Goal: Task Accomplishment & Management: Complete application form

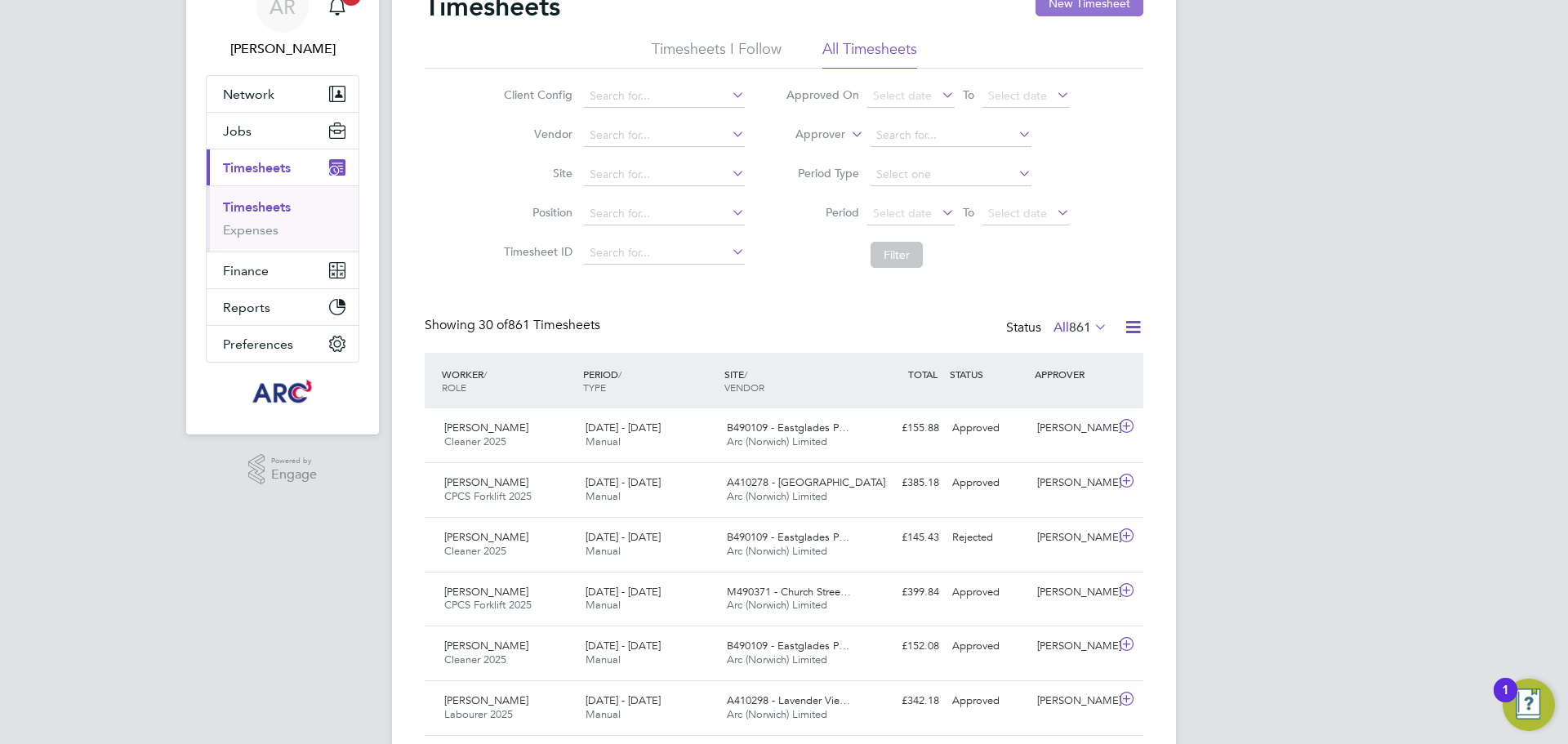
click at [1062, 3] on button "New Timesheet" at bounding box center [1089, 3] width 108 height 26
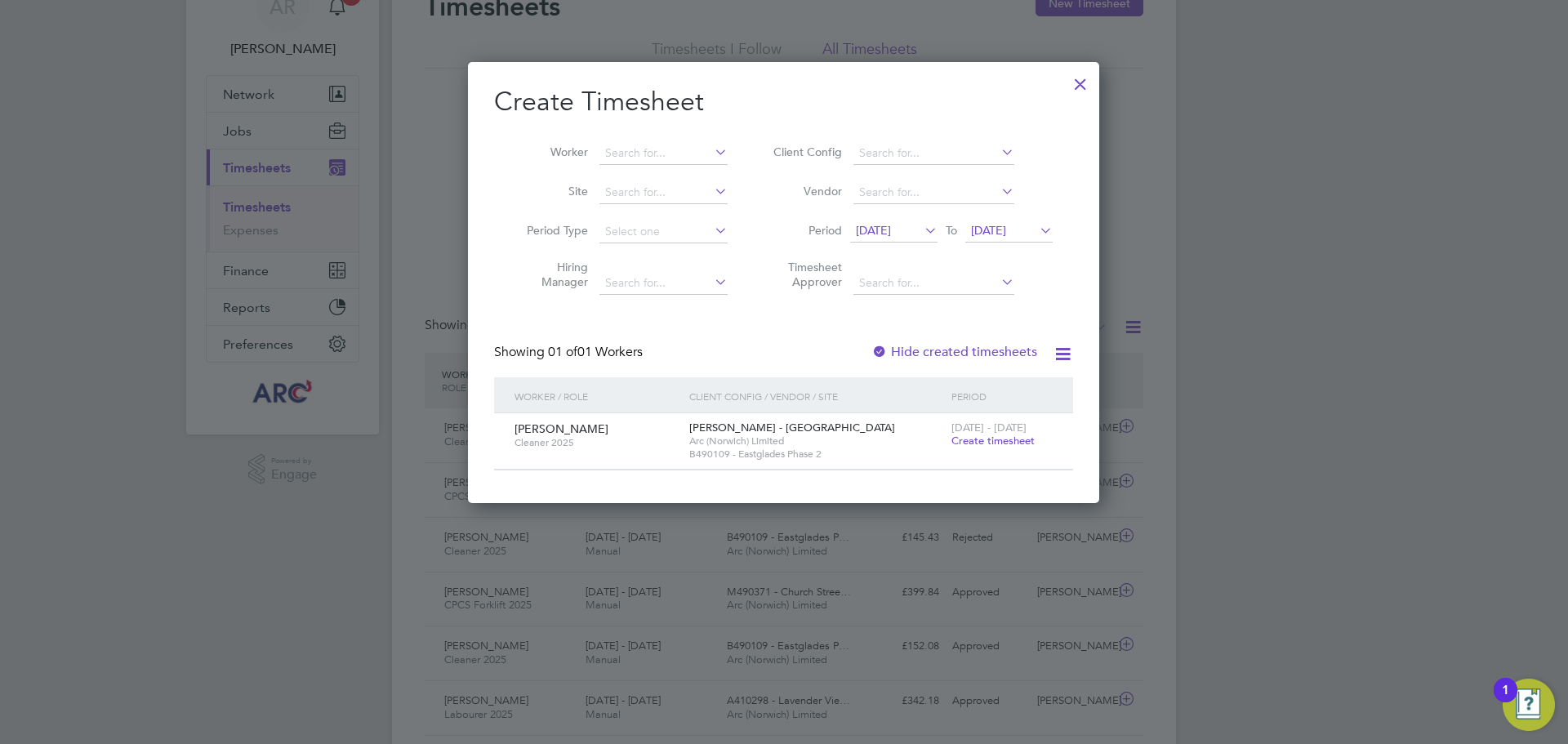
click at [1024, 438] on span "Create timesheet" at bounding box center [993, 441] width 83 height 14
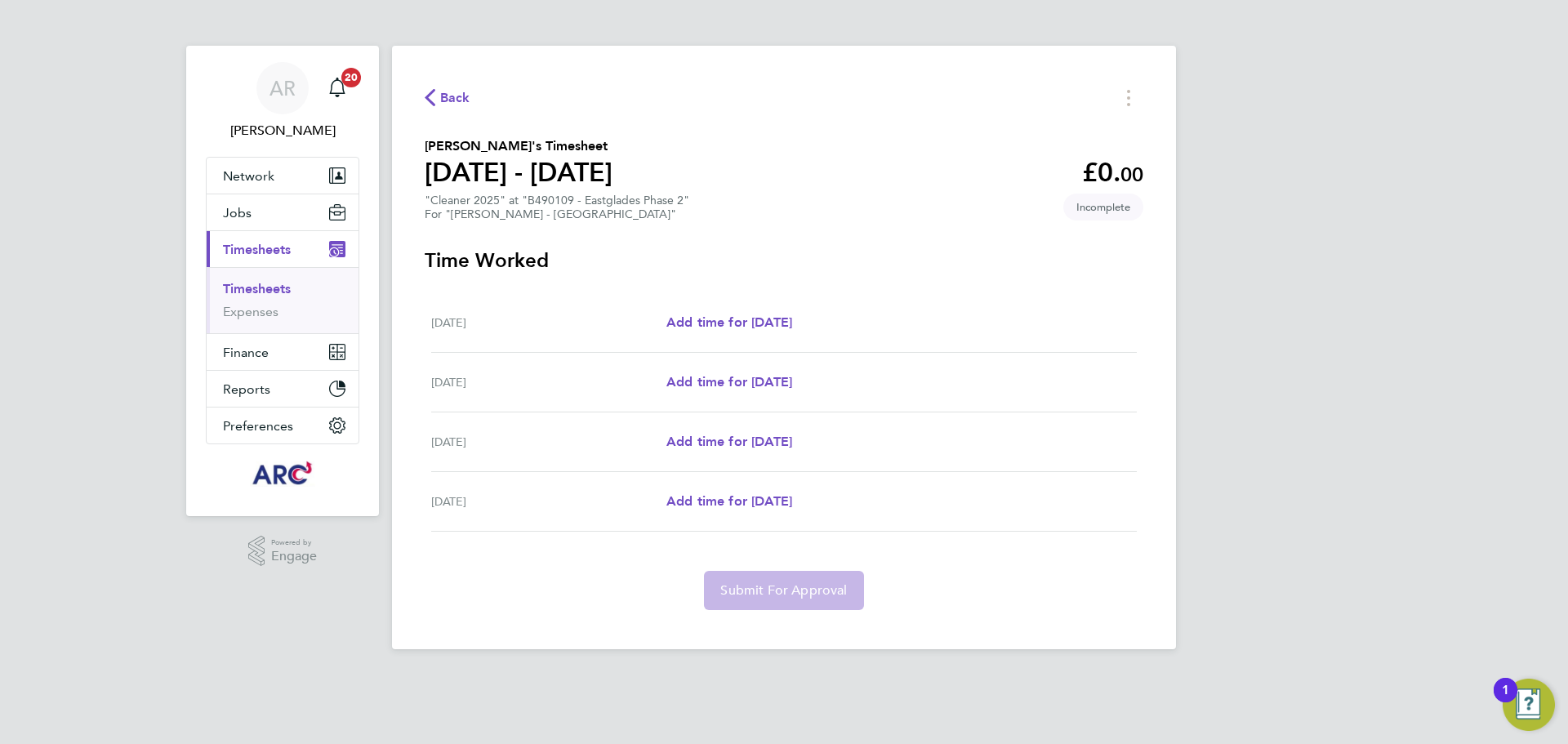
click at [445, 99] on span "Back" at bounding box center [455, 97] width 31 height 19
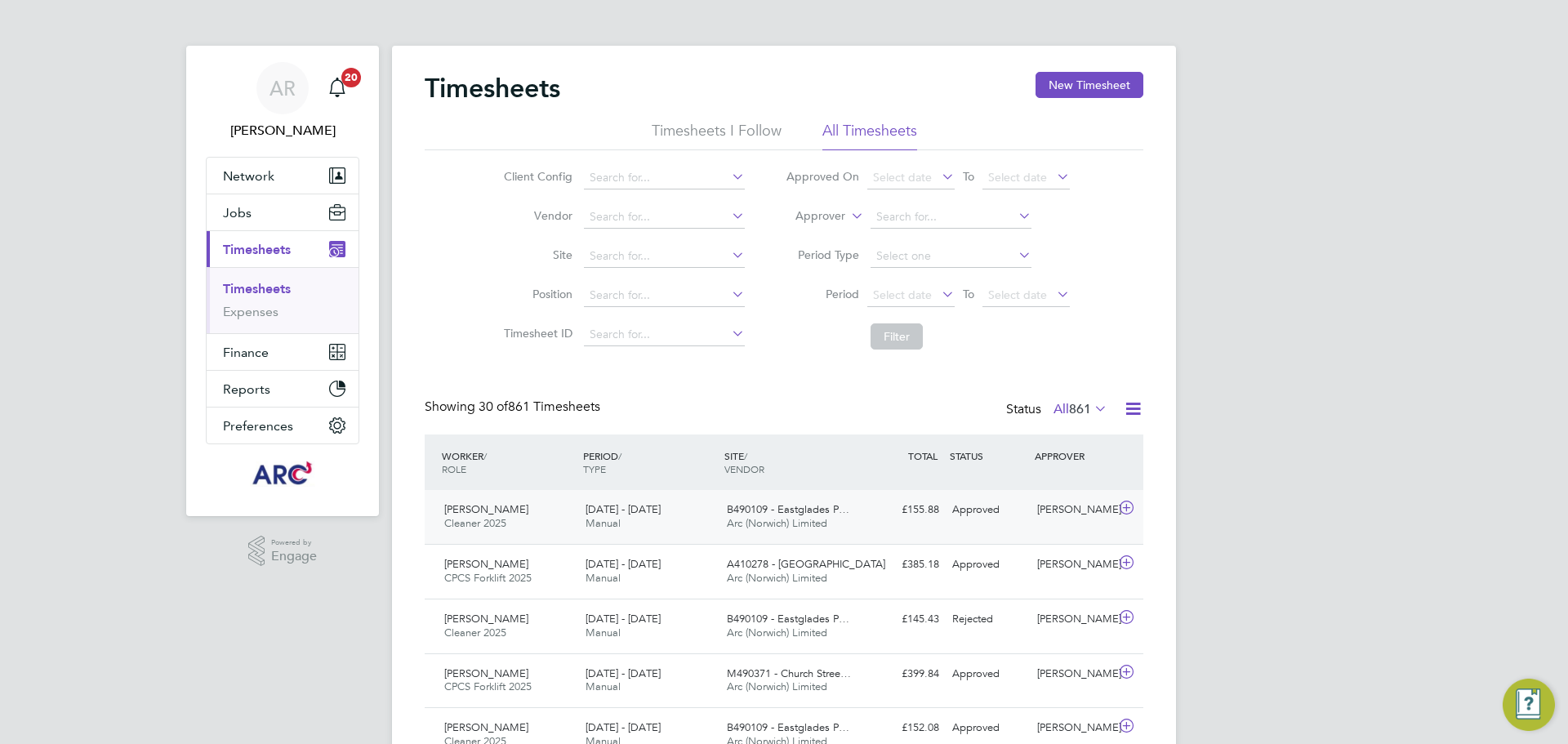
click at [553, 530] on div "Maurice Chimeura Cleaner 2025 13 - 19 Sep 2025" at bounding box center [508, 517] width 142 height 41
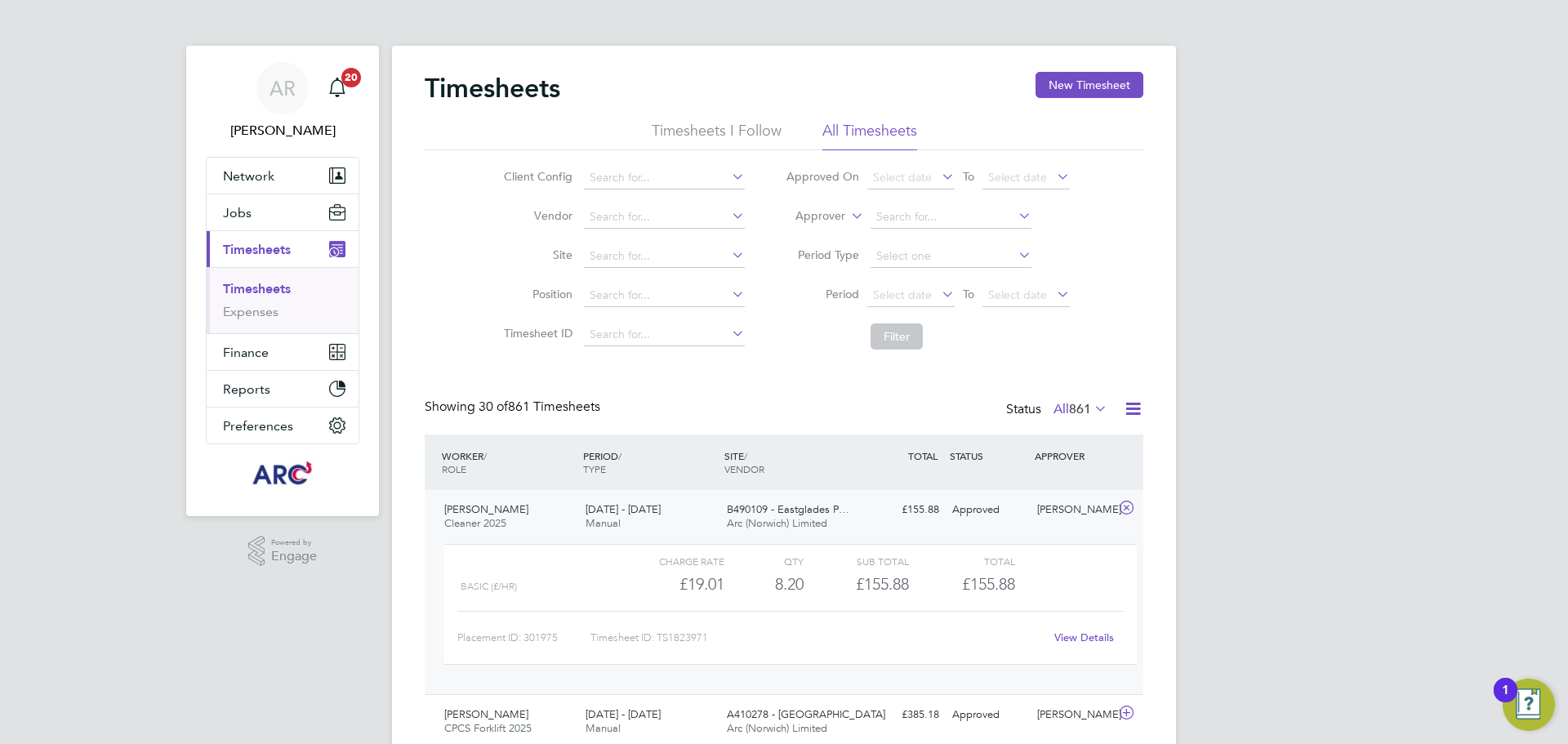
click at [1087, 633] on link "View Details" at bounding box center [1084, 637] width 59 height 14
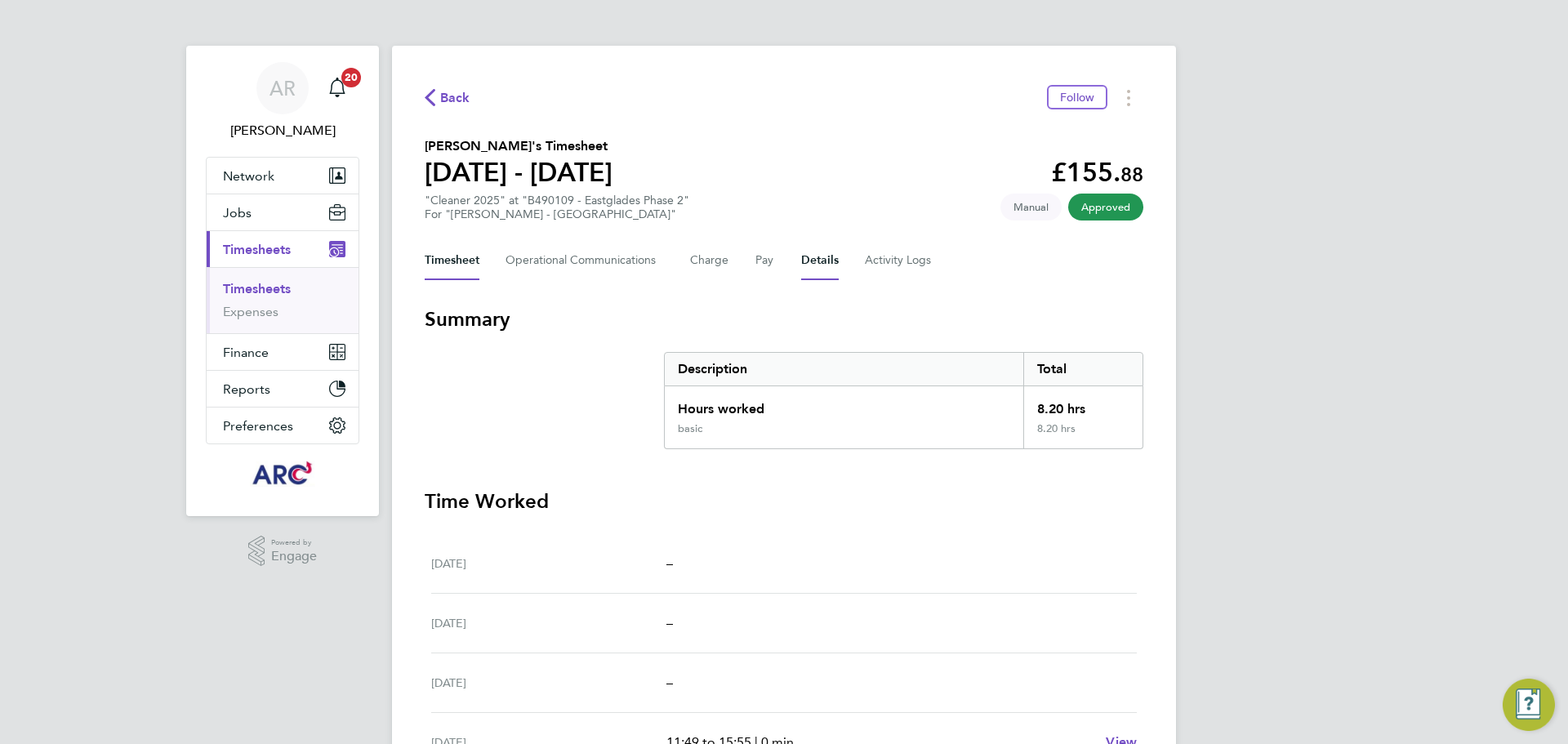
click at [820, 262] on button "Details" at bounding box center [820, 260] width 37 height 39
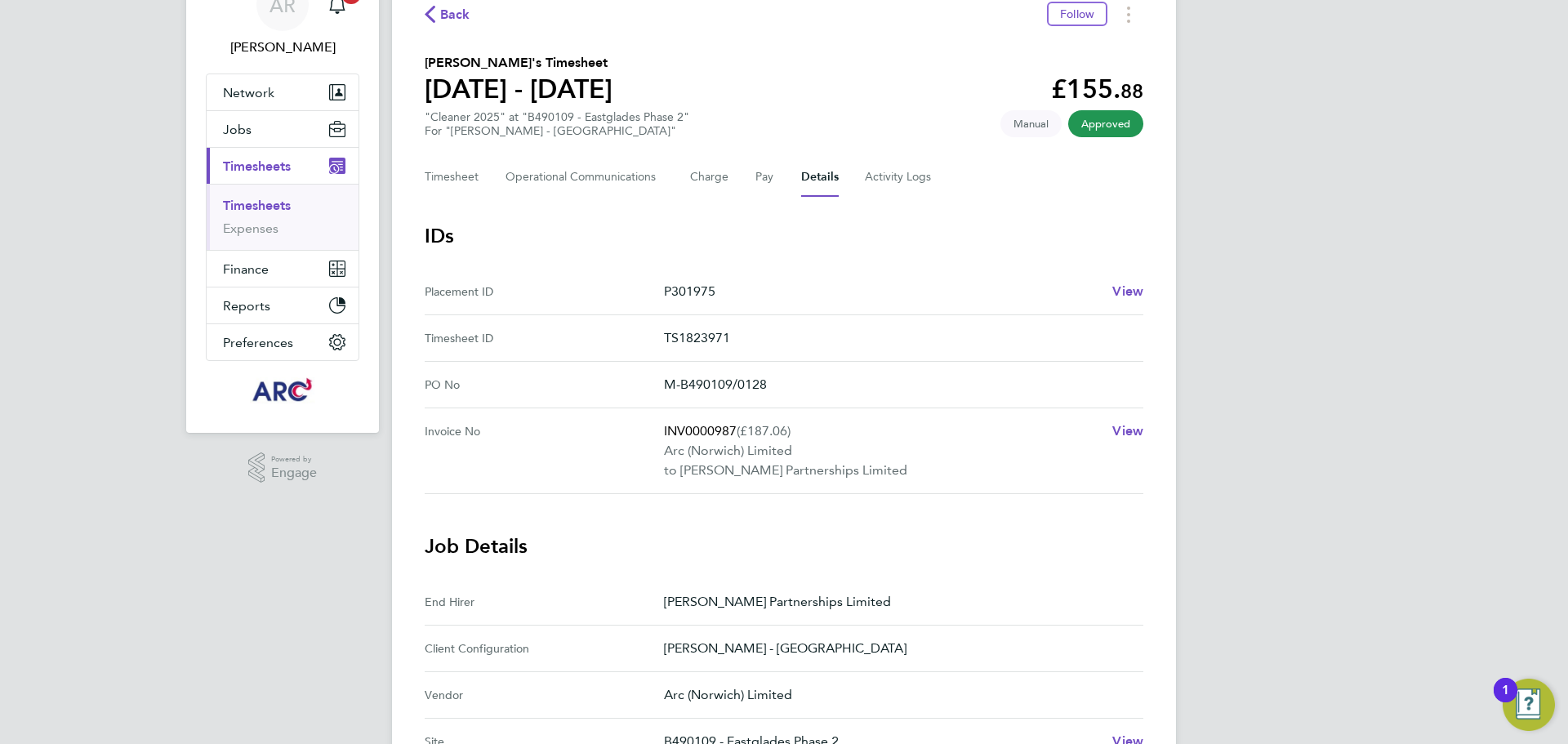
scroll to position [81, 0]
click at [1130, 288] on span "View" at bounding box center [1127, 292] width 31 height 15
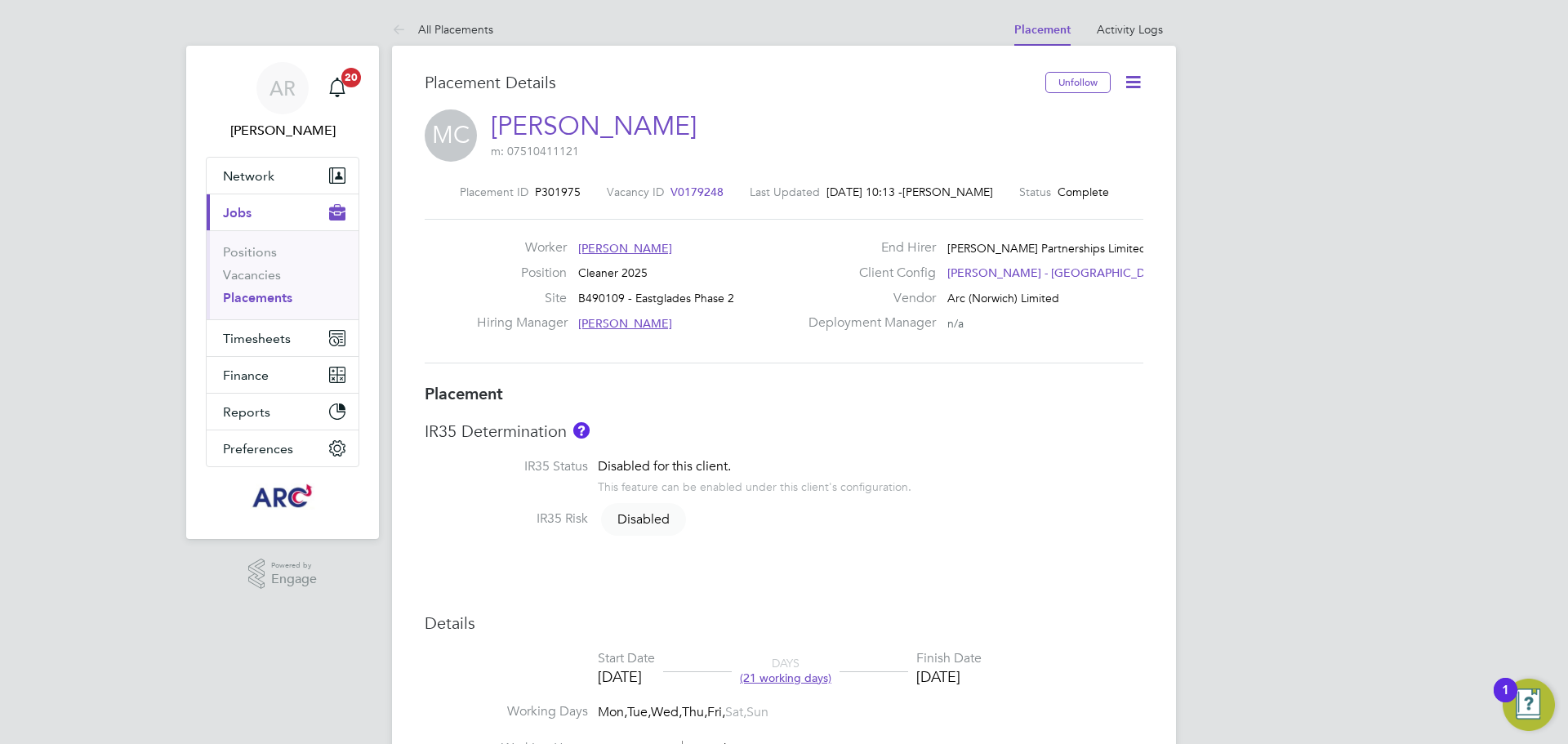
click at [1131, 81] on icon at bounding box center [1133, 82] width 20 height 20
click at [1084, 118] on li "Edit Placement e" at bounding box center [1080, 120] width 120 height 23
type input "[PERSON_NAME]"
type input "[DATE]"
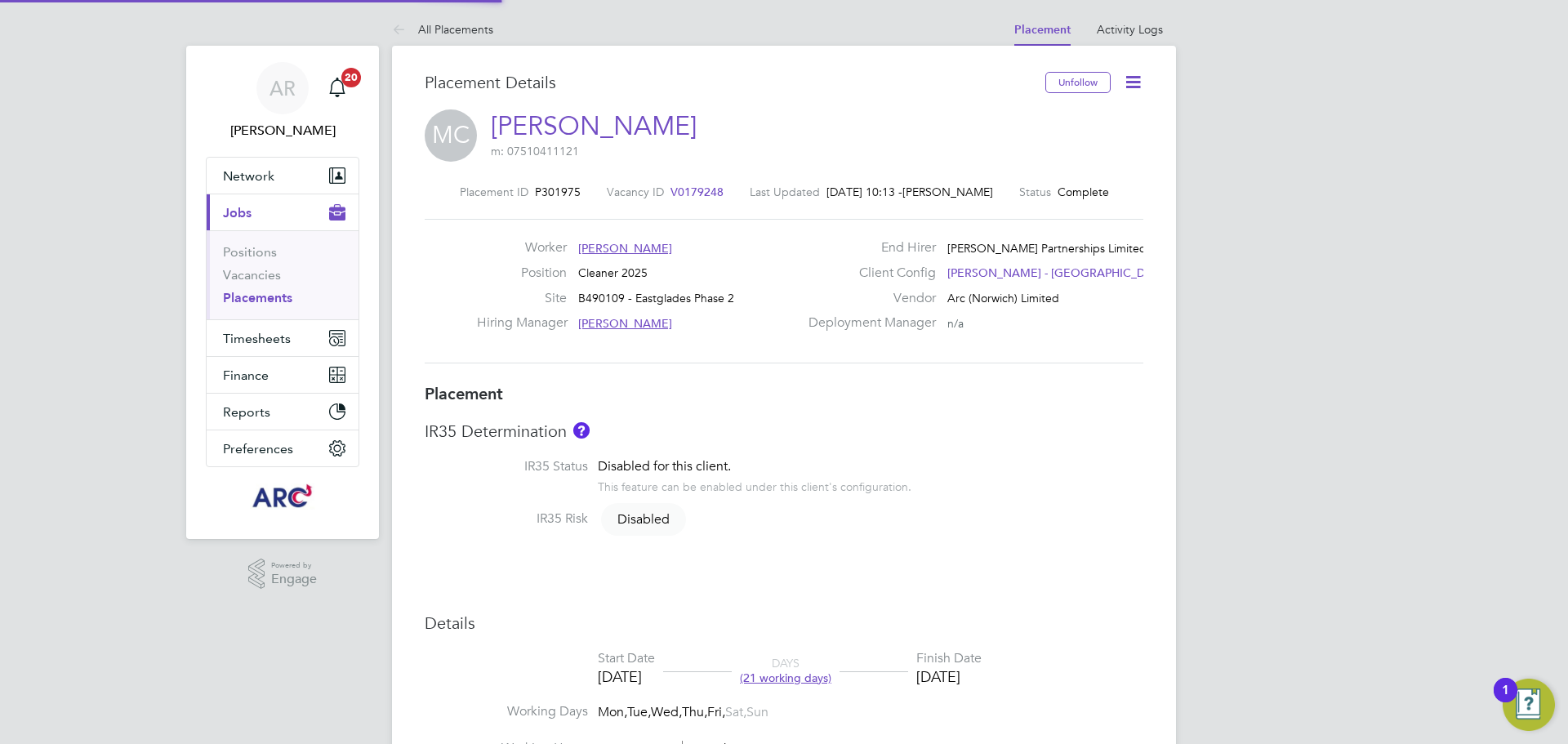
type input "[DATE]"
type input "08:00"
type input "18:00"
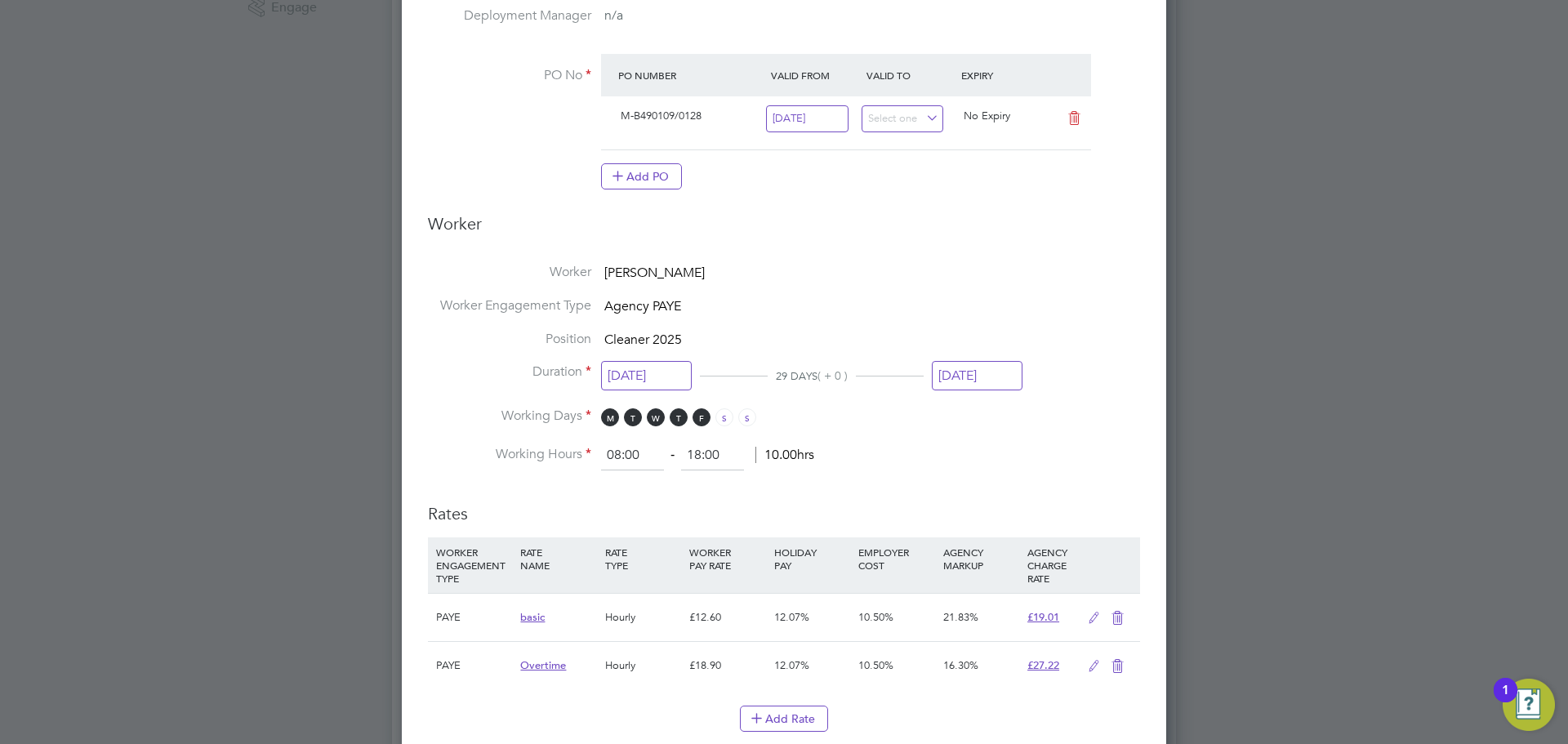
click at [969, 372] on input "[DATE]" at bounding box center [976, 376] width 91 height 31
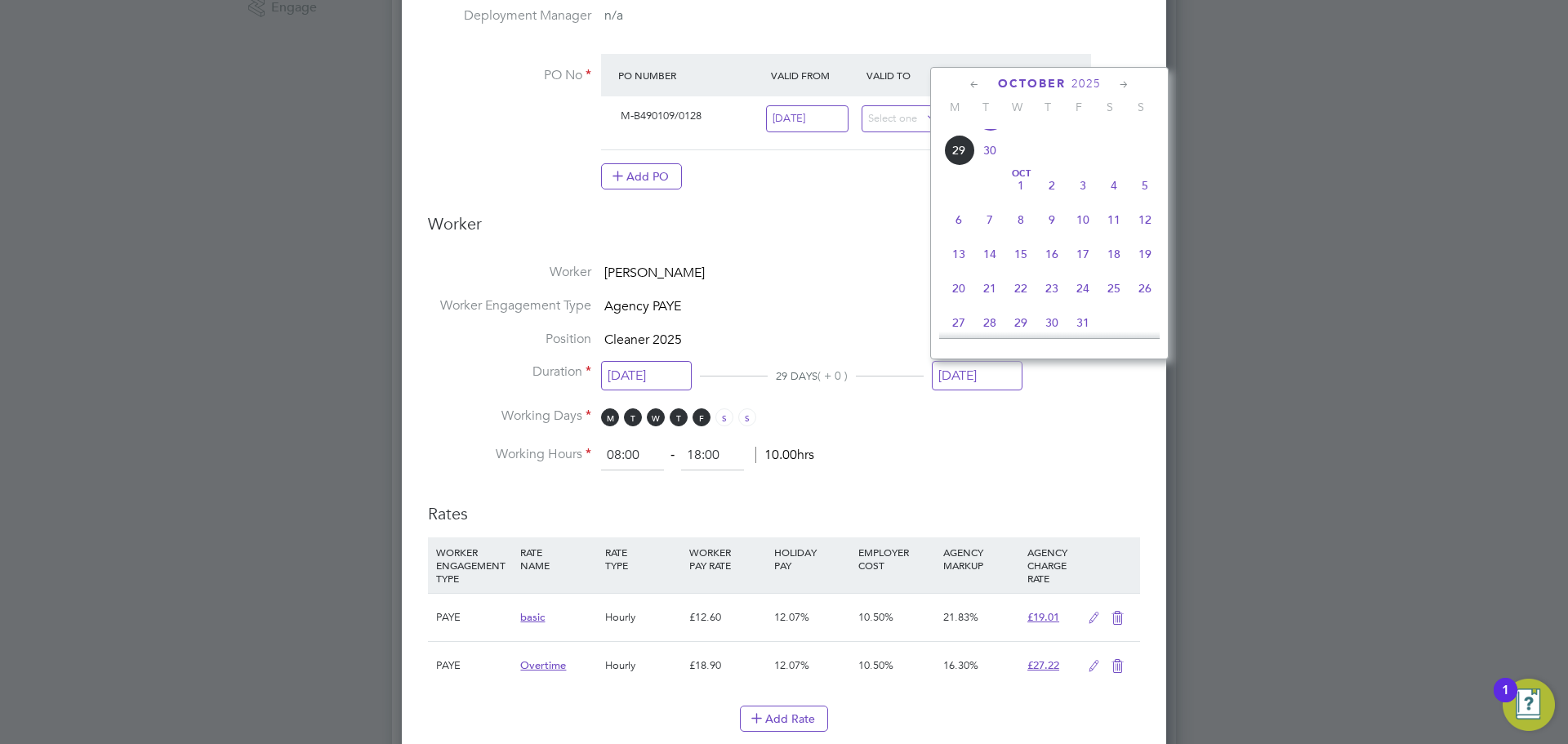
click at [1083, 235] on span "10" at bounding box center [1082, 219] width 31 height 31
type input "[DATE]"
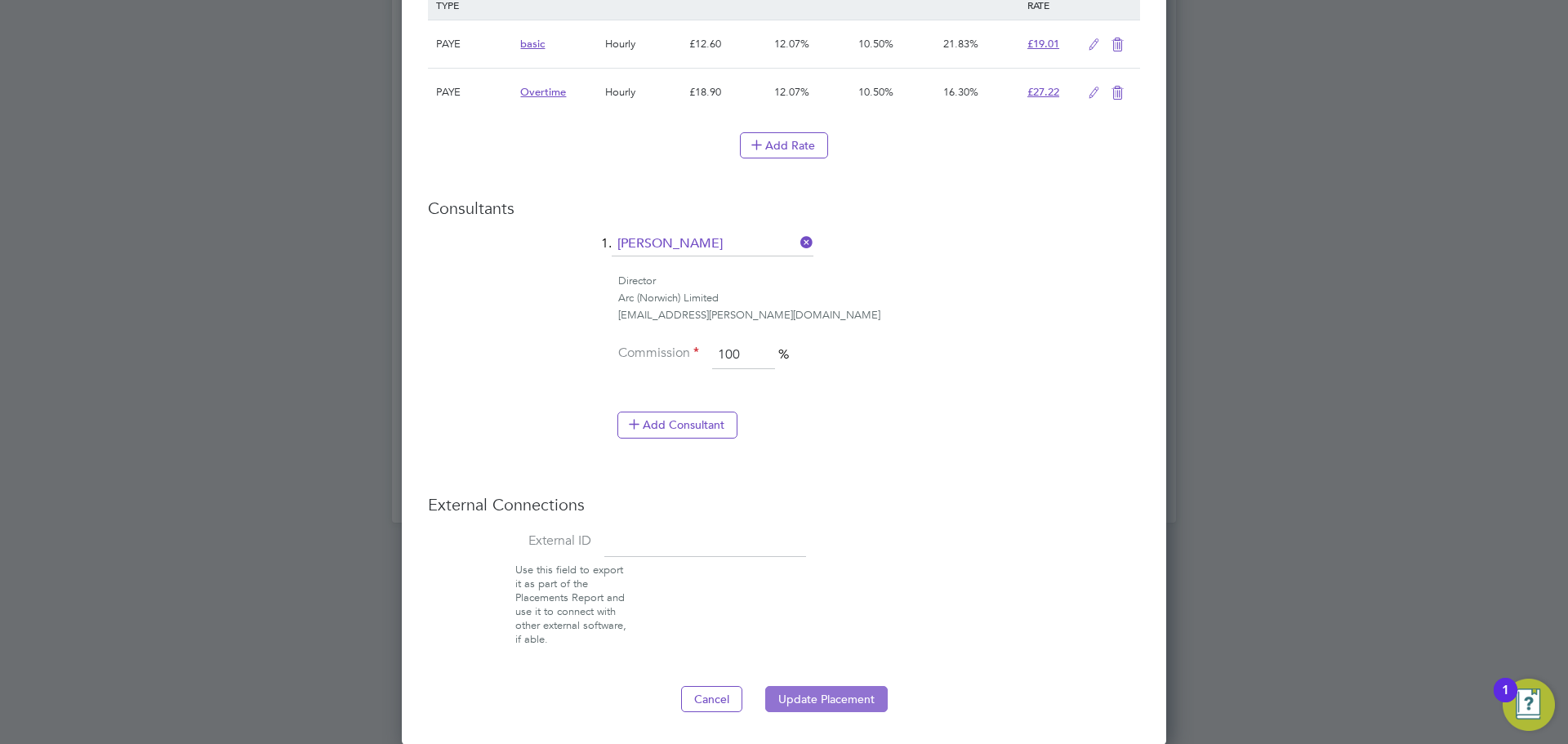
click at [848, 704] on button "Update Placement" at bounding box center [826, 698] width 123 height 26
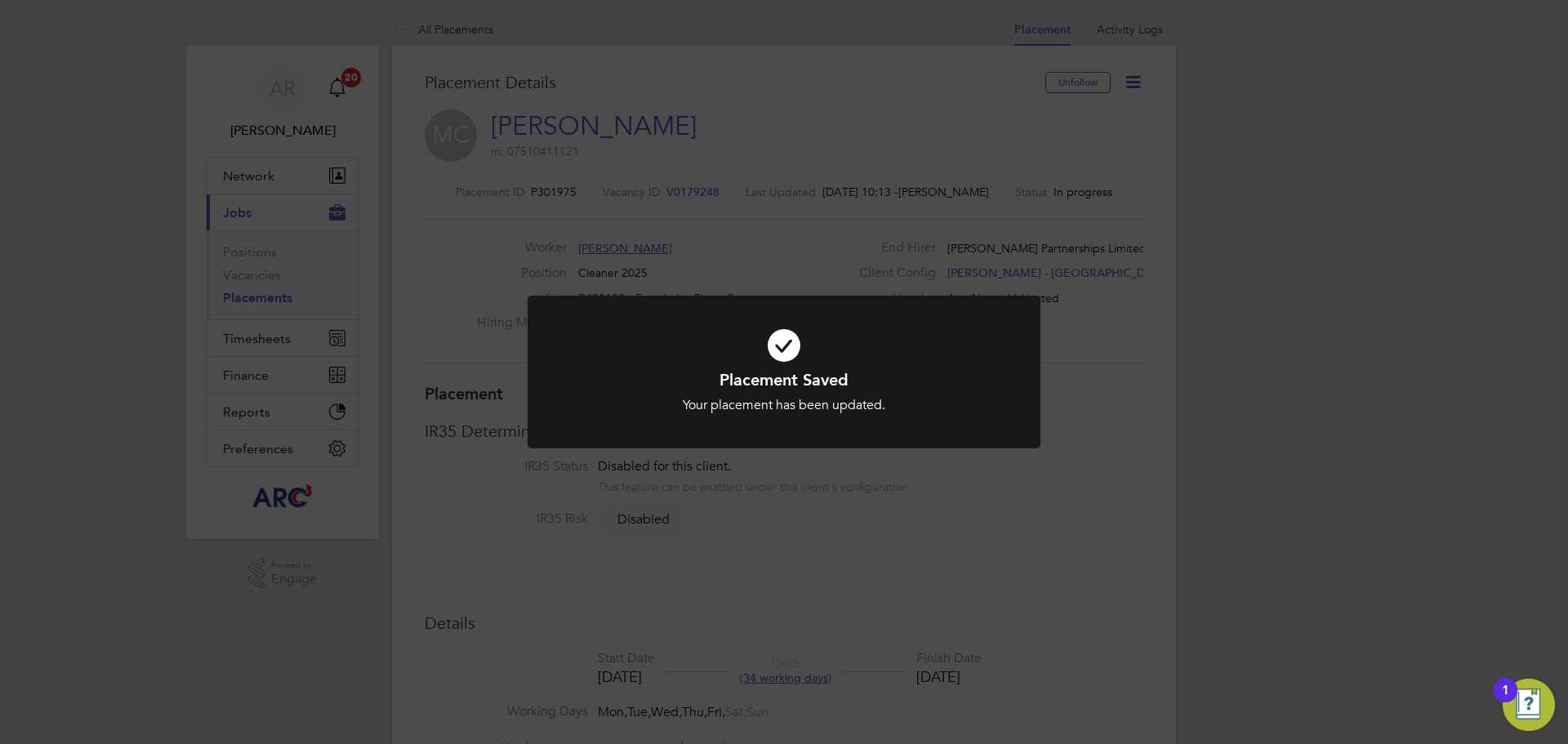
click at [259, 349] on div "Placement Saved Your placement has been updated. Cancel Okay" at bounding box center [784, 372] width 1568 height 744
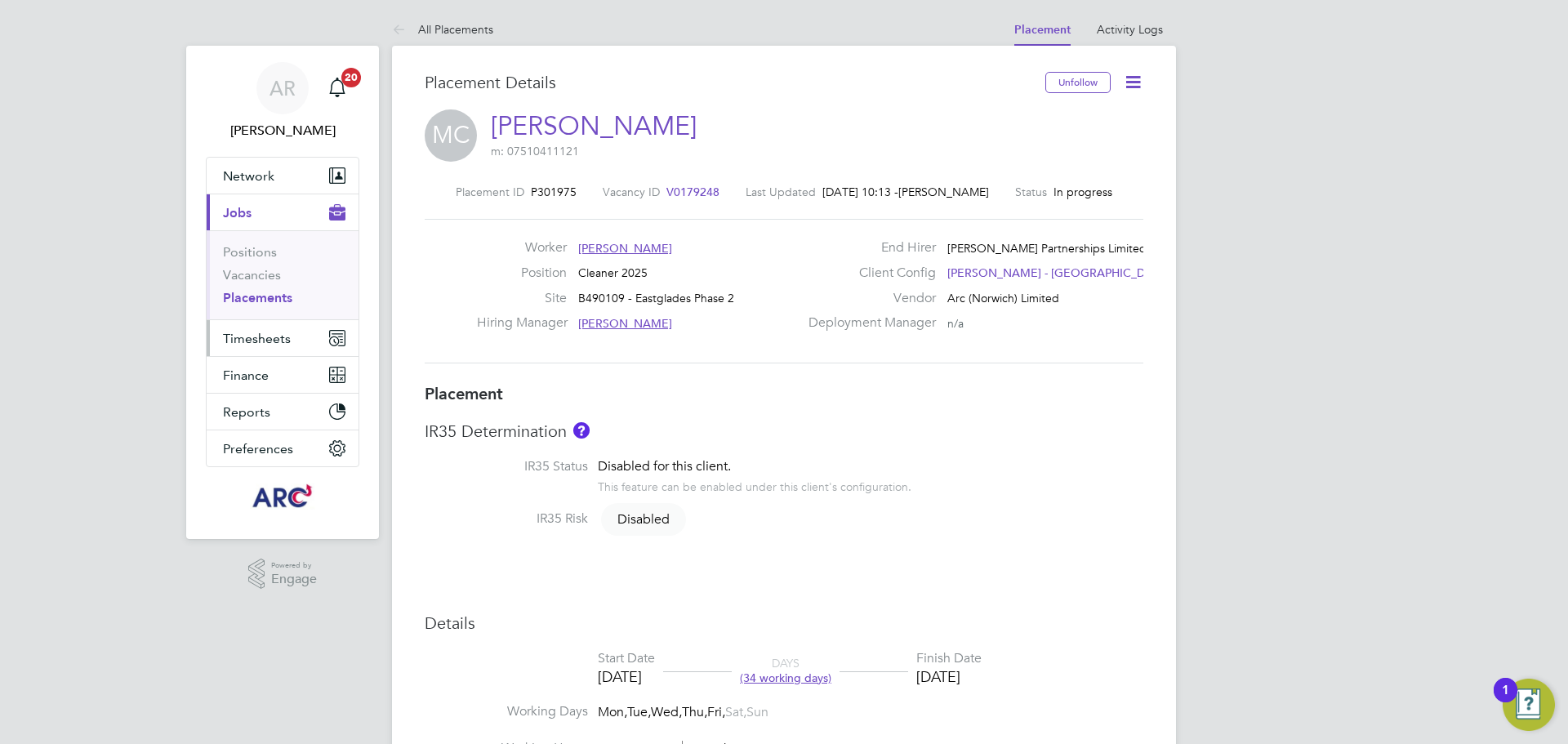
click at [253, 336] on span "Timesheets" at bounding box center [257, 338] width 68 height 15
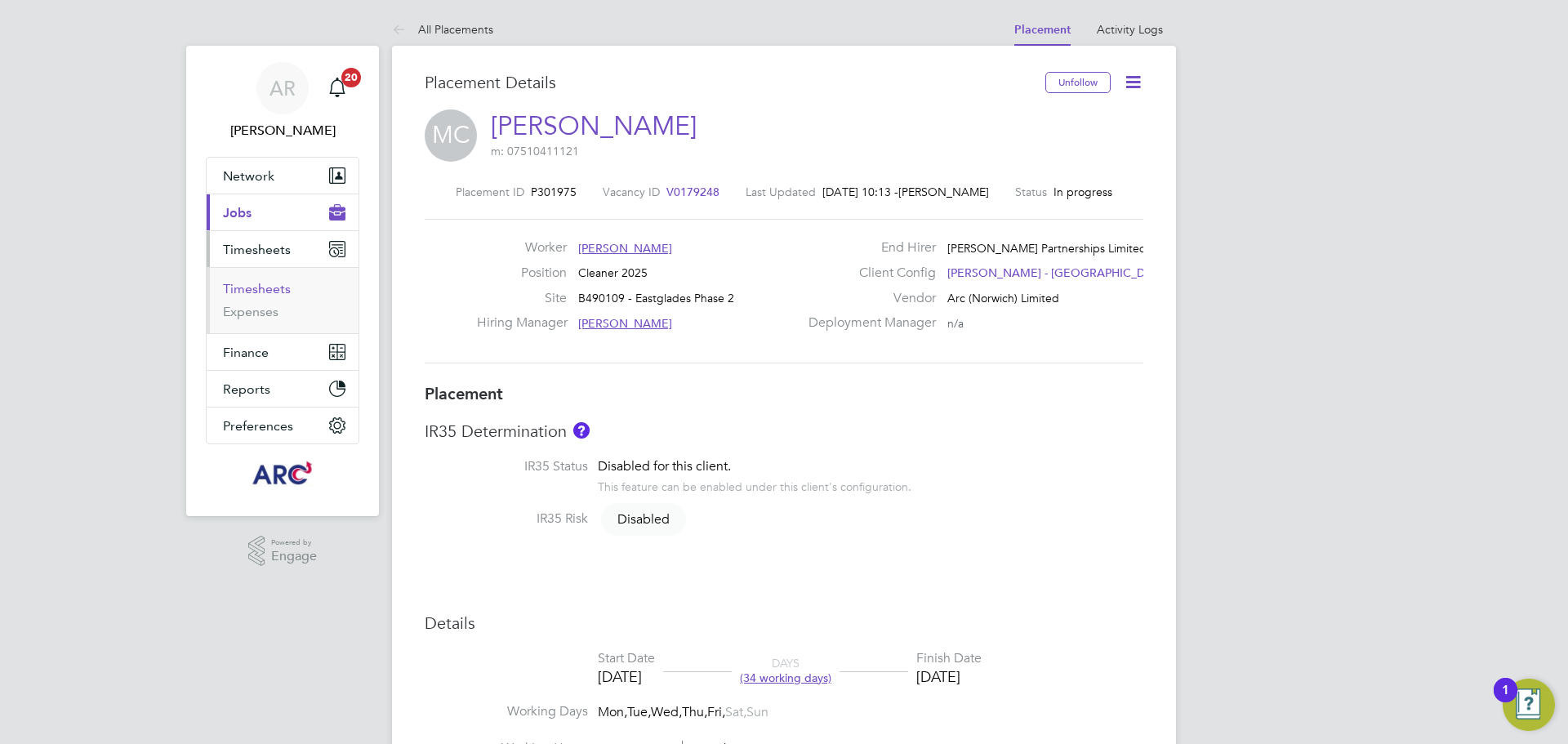
click at [255, 285] on link "Timesheets" at bounding box center [257, 288] width 68 height 15
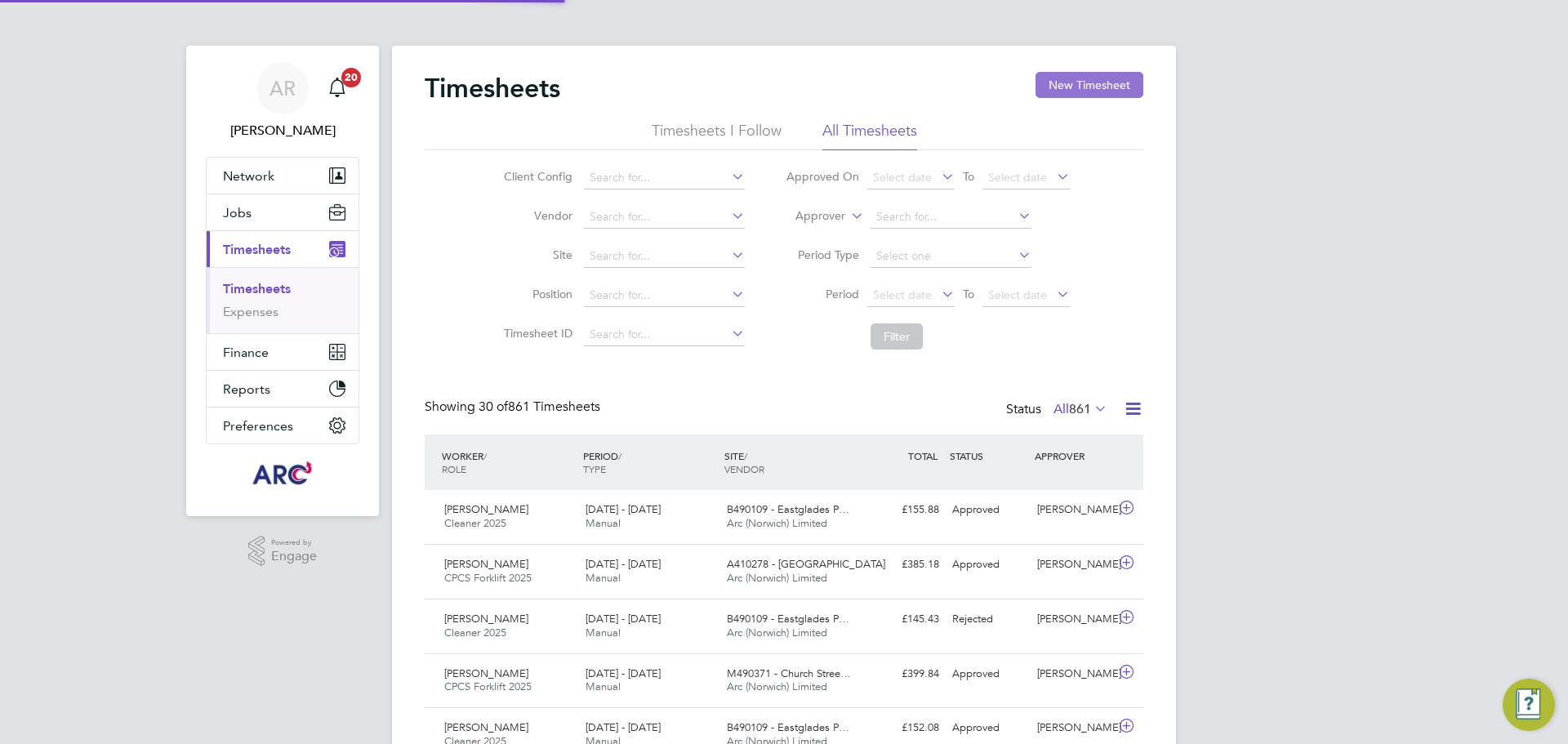
click at [1097, 89] on button "New Timesheet" at bounding box center [1089, 85] width 108 height 26
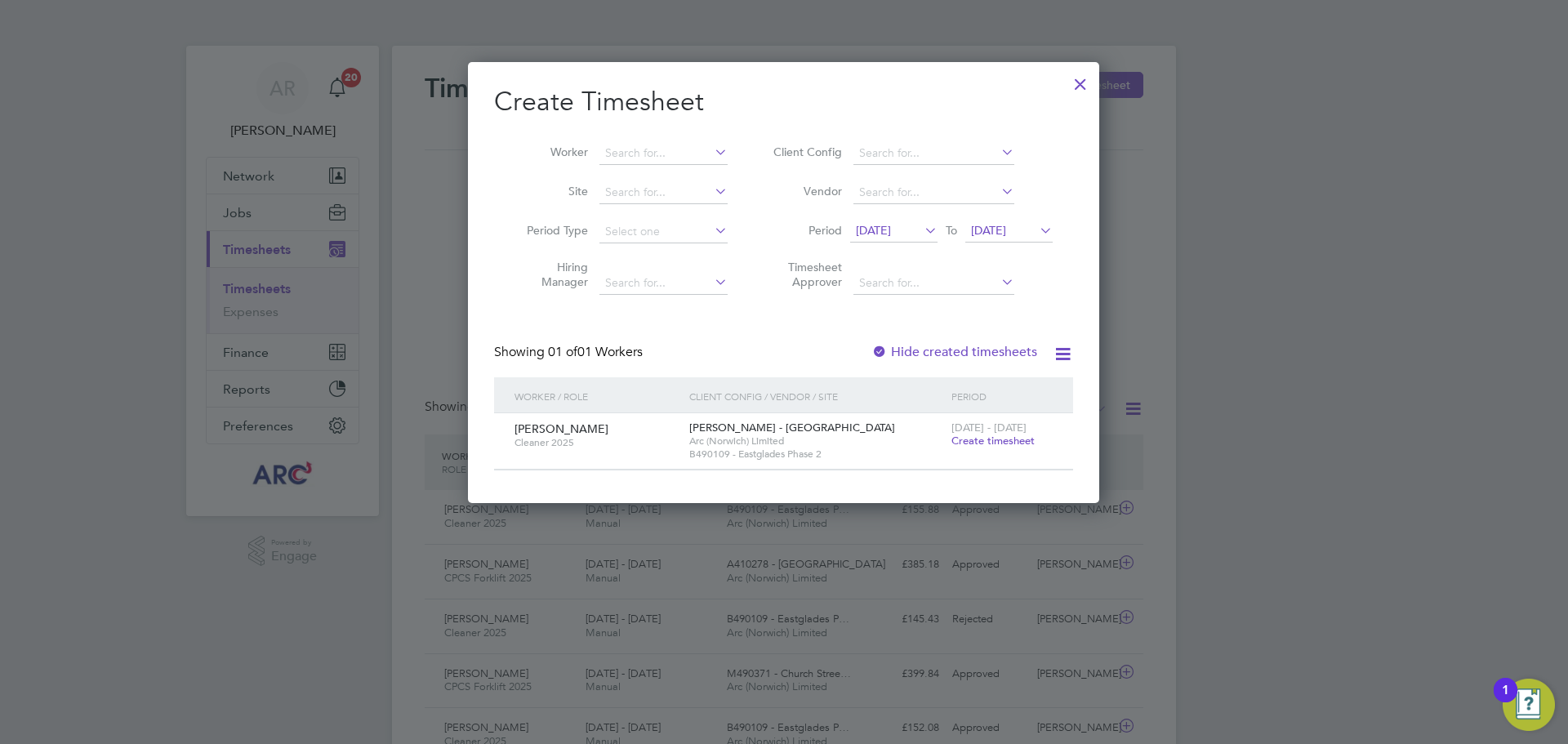
click at [983, 441] on span "Create timesheet" at bounding box center [993, 441] width 83 height 14
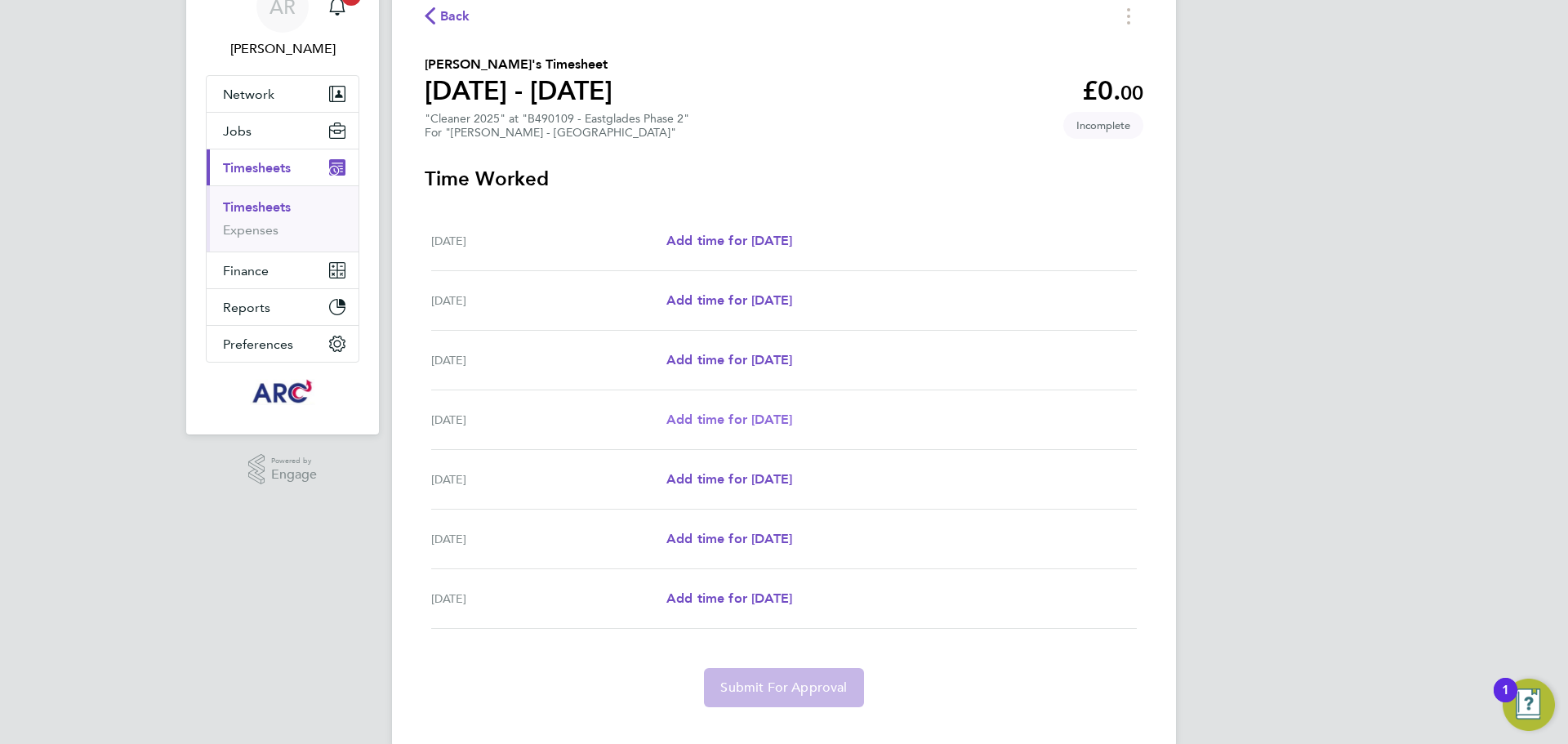
click at [739, 422] on span "Add time for [DATE]" at bounding box center [729, 419] width 125 height 15
select select "30"
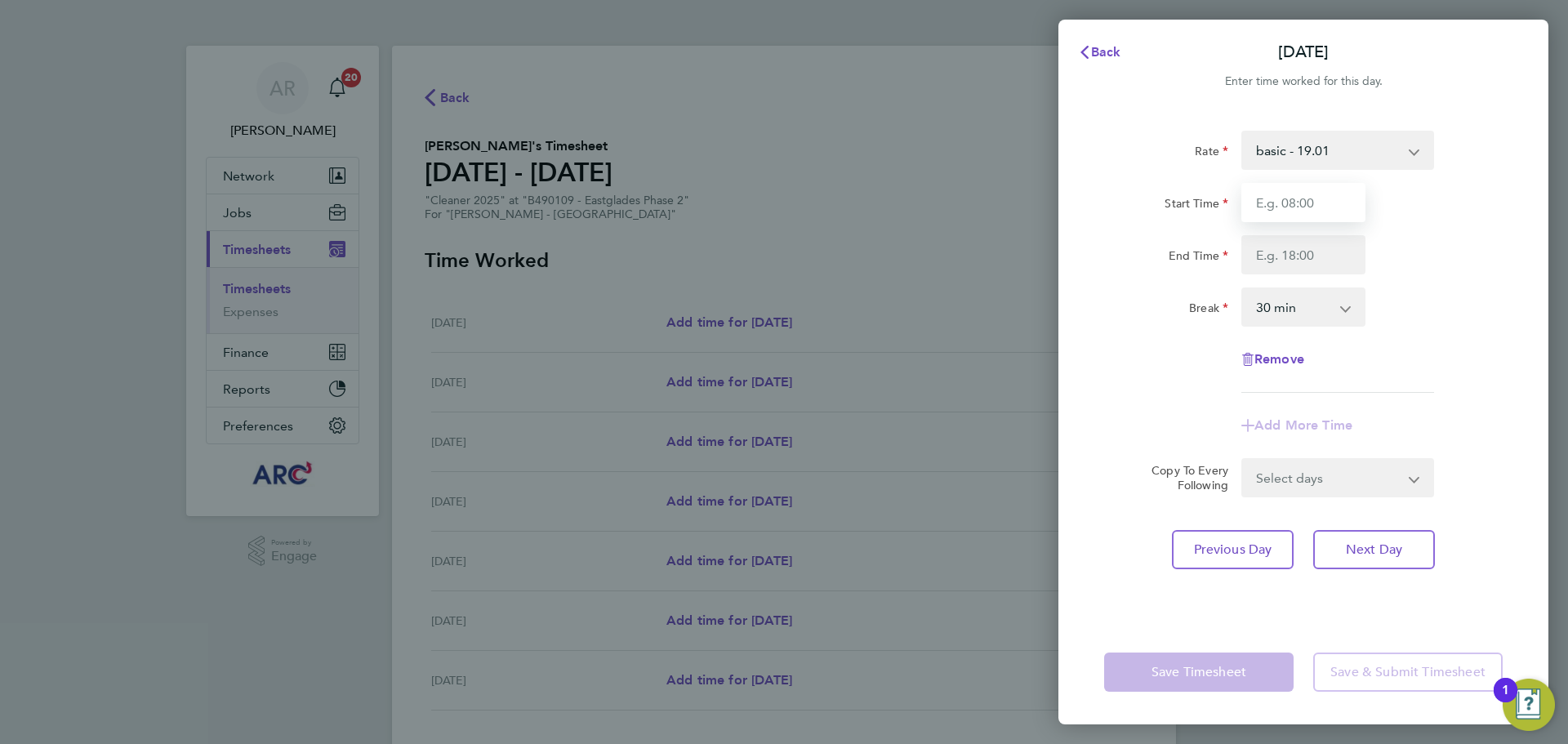
click at [1286, 201] on input "Start Time" at bounding box center [1304, 203] width 124 height 39
type input "11:49"
click at [1333, 264] on input "End Time" at bounding box center [1304, 254] width 124 height 39
type input "15:55"
click at [1410, 325] on div "Break 0 min 15 min 30 min 45 min 60 min 75 min 90 min" at bounding box center [1304, 307] width 412 height 39
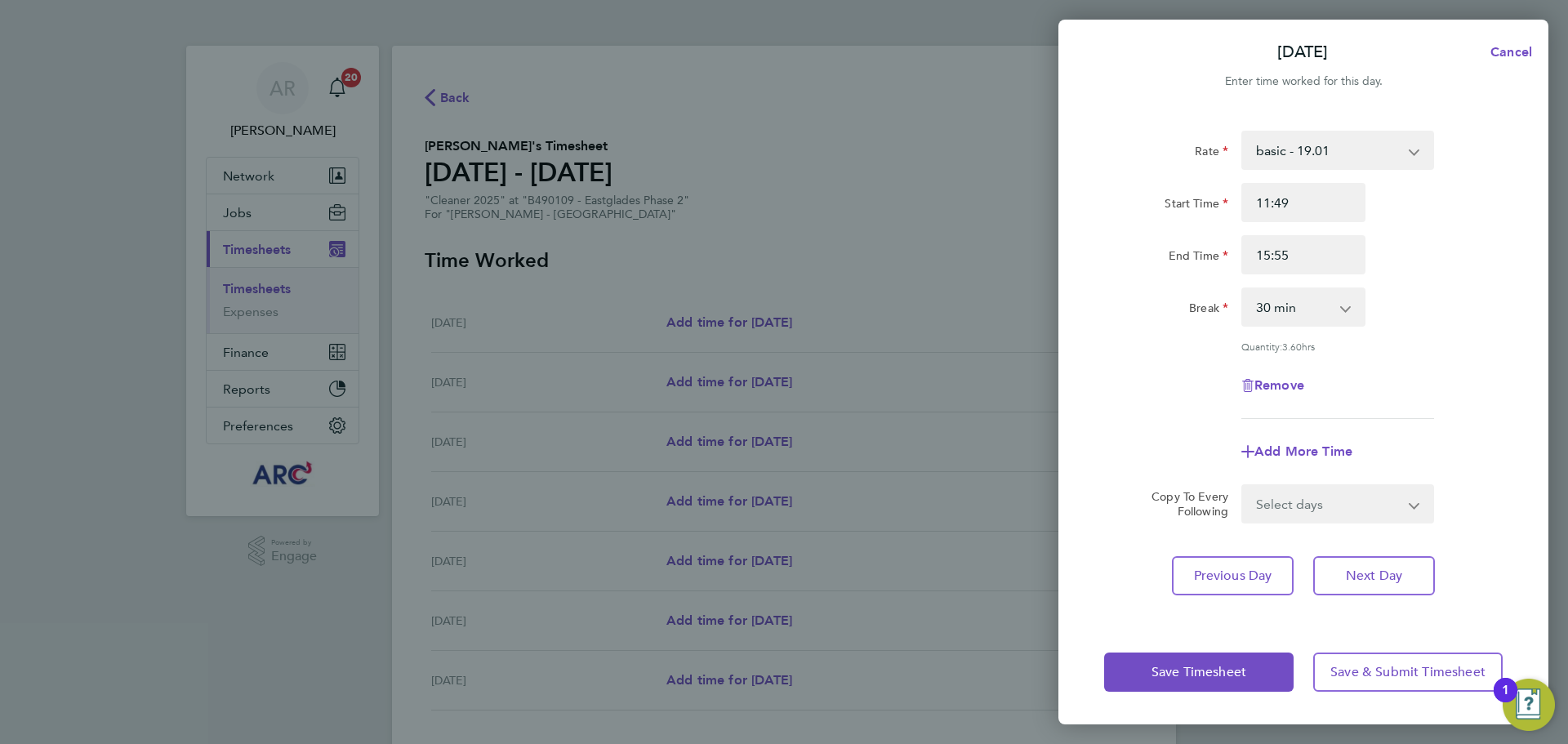
click at [1338, 314] on select "0 min 15 min 30 min 45 min 60 min 75 min 90 min" at bounding box center [1293, 307] width 101 height 36
select select "0"
click at [1243, 289] on select "0 min 15 min 30 min 45 min 60 min 75 min 90 min" at bounding box center [1293, 307] width 101 height 36
click at [1487, 391] on div "Remove" at bounding box center [1304, 386] width 412 height 39
click at [1304, 505] on select "Select days Day [DATE] [DATE] [DATE]" at bounding box center [1328, 503] width 171 height 36
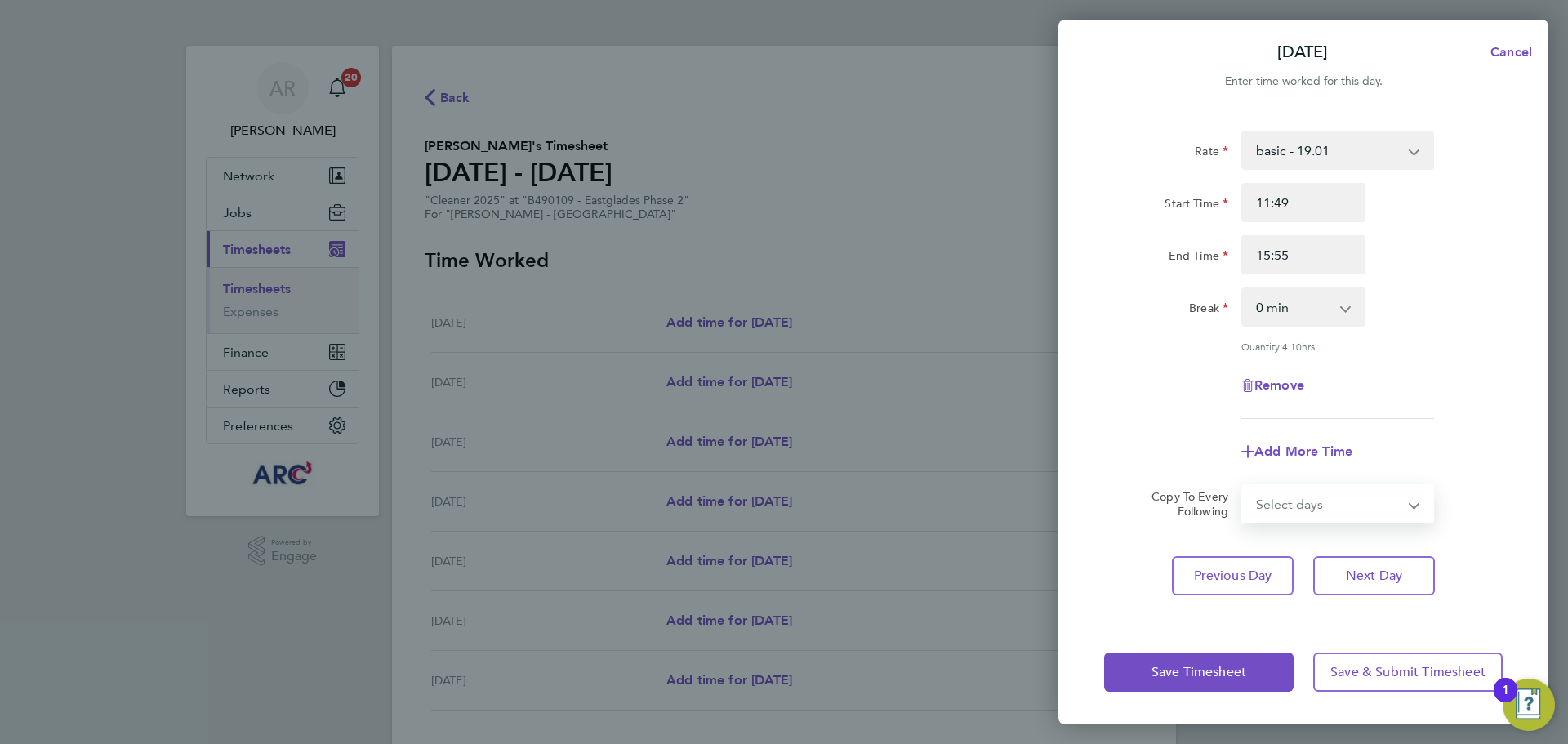
click at [1421, 415] on div "Rate basic - 19.01 Overtime - 27.22 Start Time 11:49 End Time 15:55 Break 0 min…" at bounding box center [1304, 275] width 398 height 288
click at [1191, 686] on button "Save Timesheet" at bounding box center [1199, 672] width 190 height 39
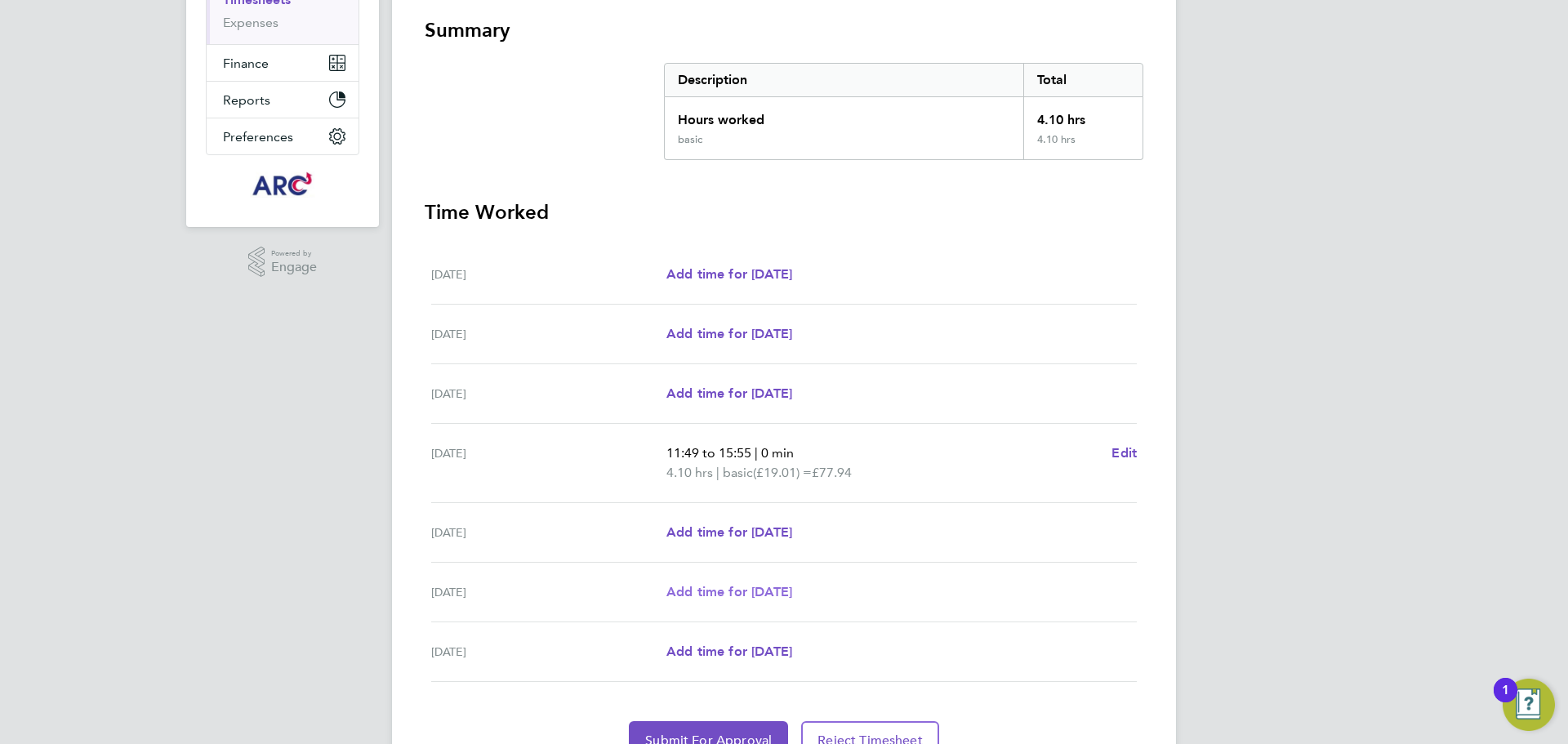
click at [750, 595] on span "Add time for [DATE]" at bounding box center [729, 591] width 125 height 15
select select "30"
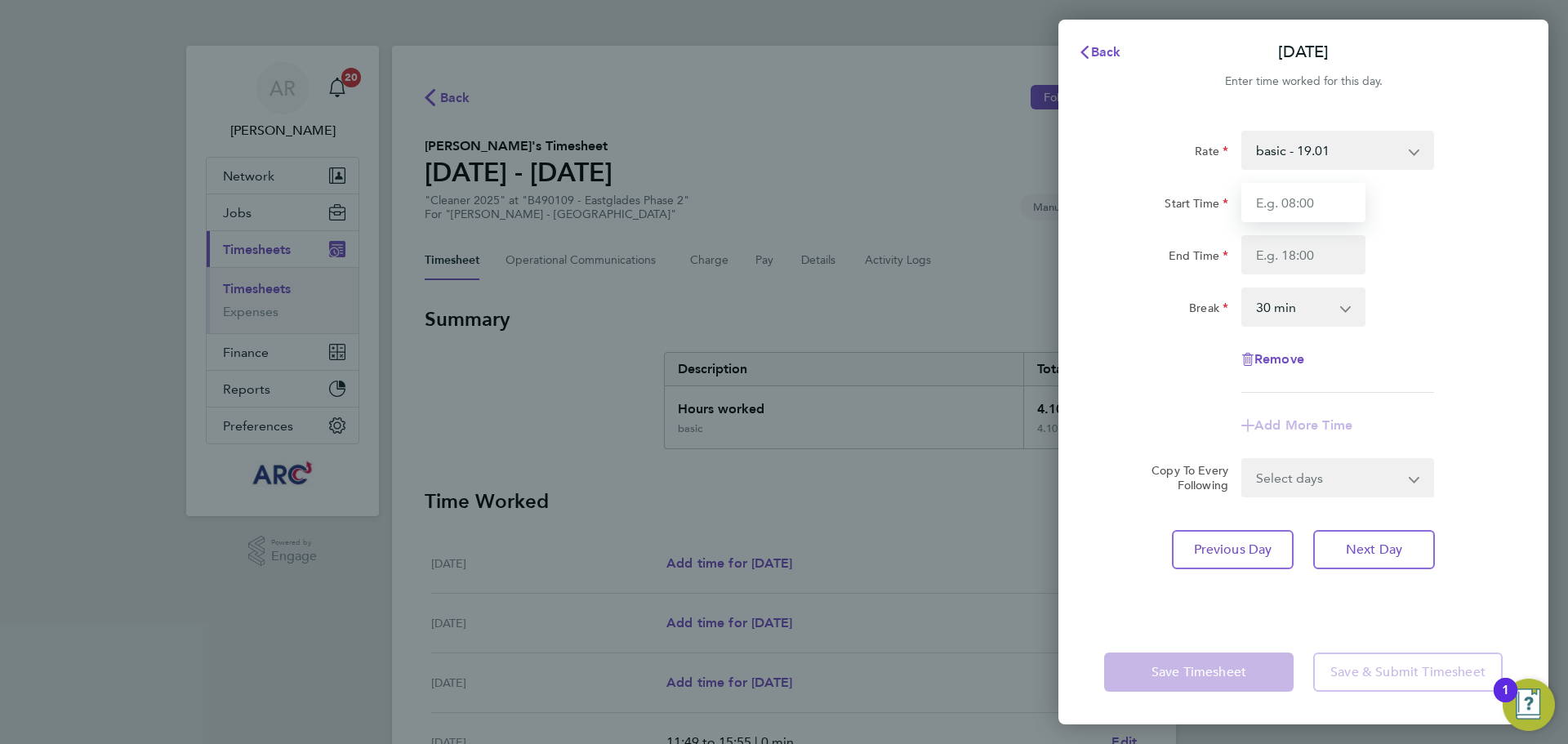
click at [1311, 197] on input "Start Time" at bounding box center [1304, 203] width 124 height 39
type input "10:15"
click at [1280, 265] on input "End Time" at bounding box center [1304, 254] width 124 height 39
type input "14:20"
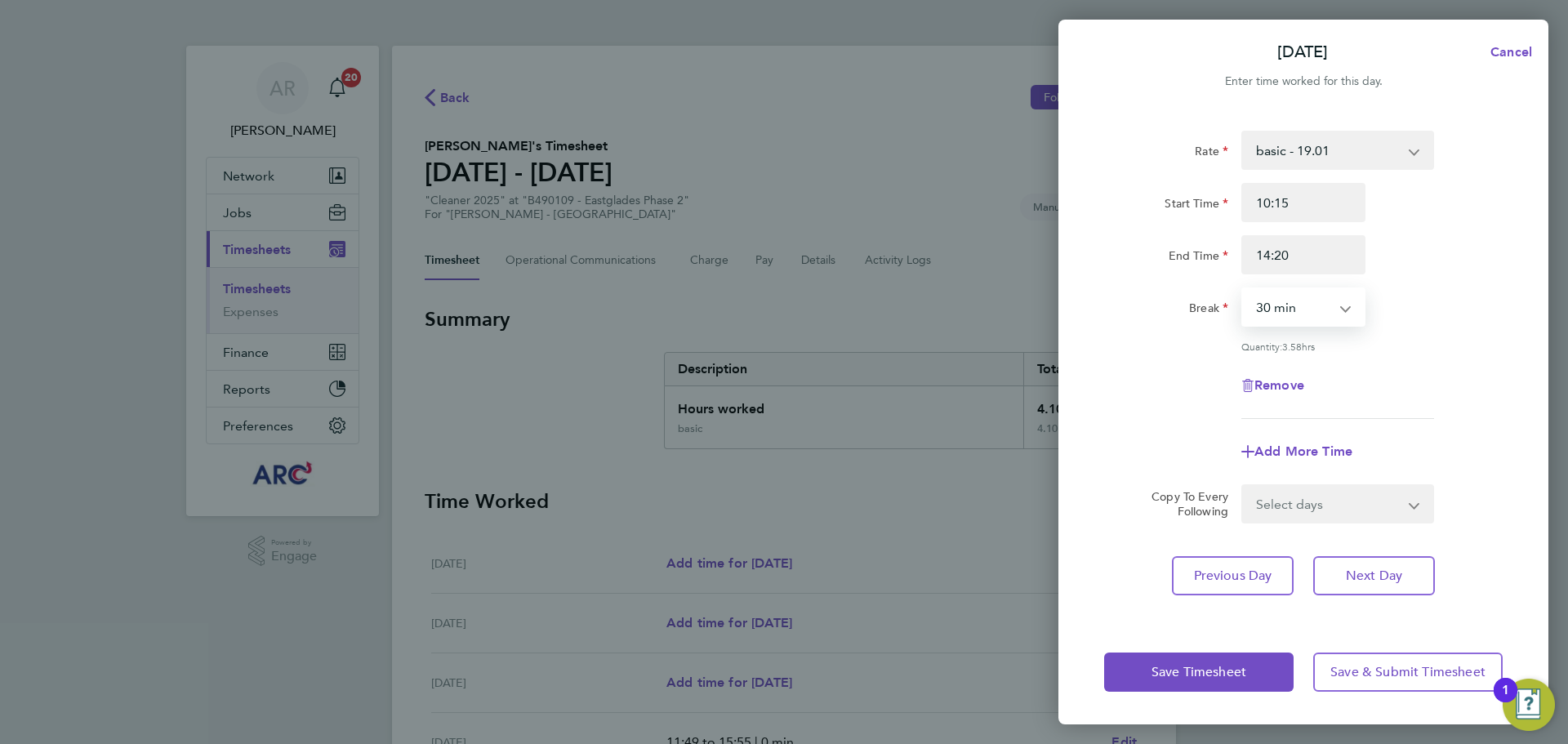
click at [1329, 308] on select "0 min 15 min 30 min 45 min 60 min 75 min 90 min" at bounding box center [1293, 307] width 101 height 36
select select "0"
click at [1243, 289] on select "0 min 15 min 30 min 45 min 60 min 75 min 90 min" at bounding box center [1293, 307] width 101 height 36
drag, startPoint x: 1213, startPoint y: 671, endPoint x: 1224, endPoint y: 655, distance: 19.4
click at [1217, 666] on span "Save Timesheet" at bounding box center [1199, 671] width 95 height 16
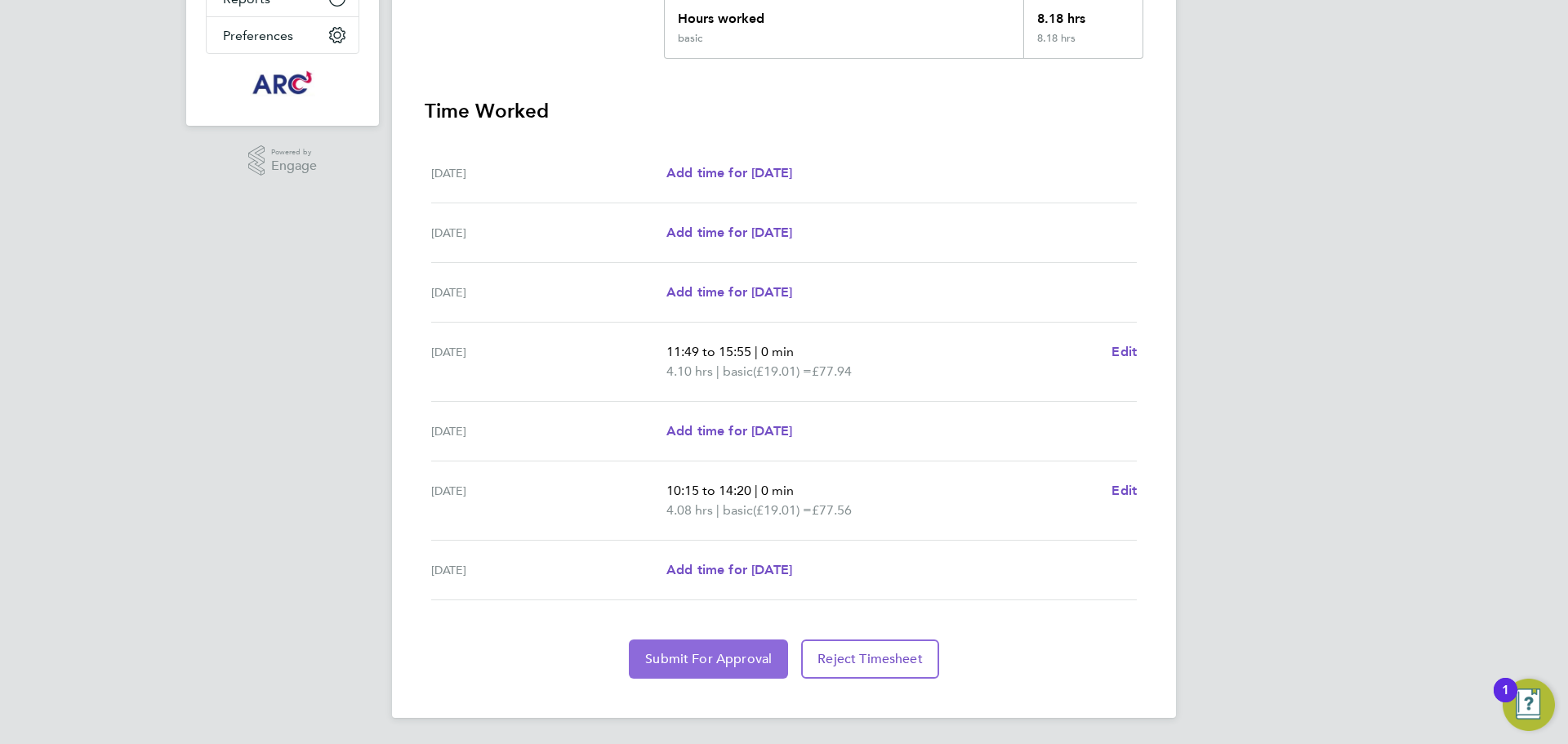
click at [709, 669] on button "Submit For Approval" at bounding box center [709, 658] width 159 height 39
